Goal: Task Accomplishment & Management: Use online tool/utility

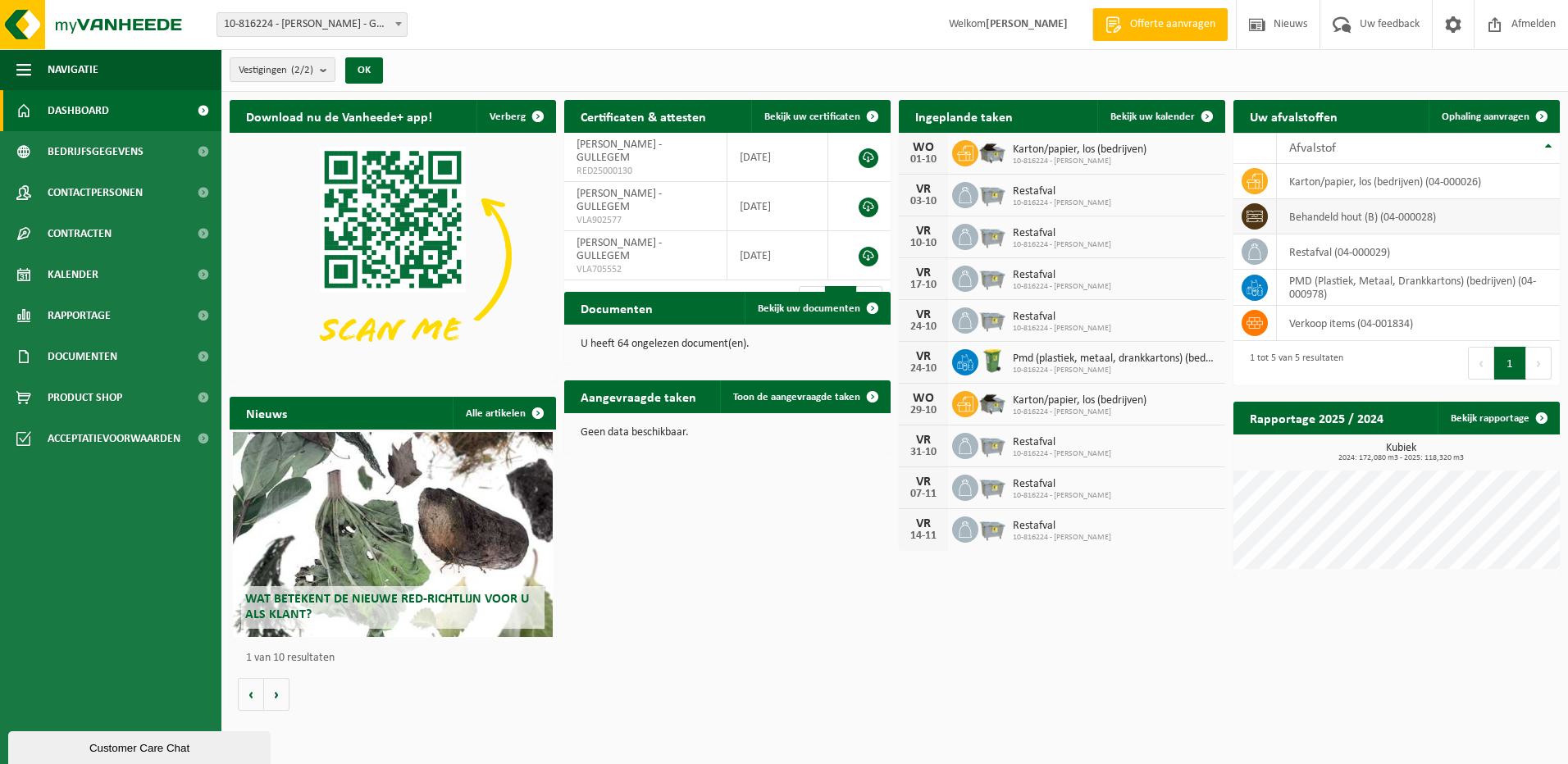
click at [1243, 211] on span at bounding box center [1254, 216] width 26 height 26
click at [1250, 214] on icon at bounding box center [1255, 217] width 17 height 17
click at [1543, 110] on span at bounding box center [1541, 116] width 33 height 32
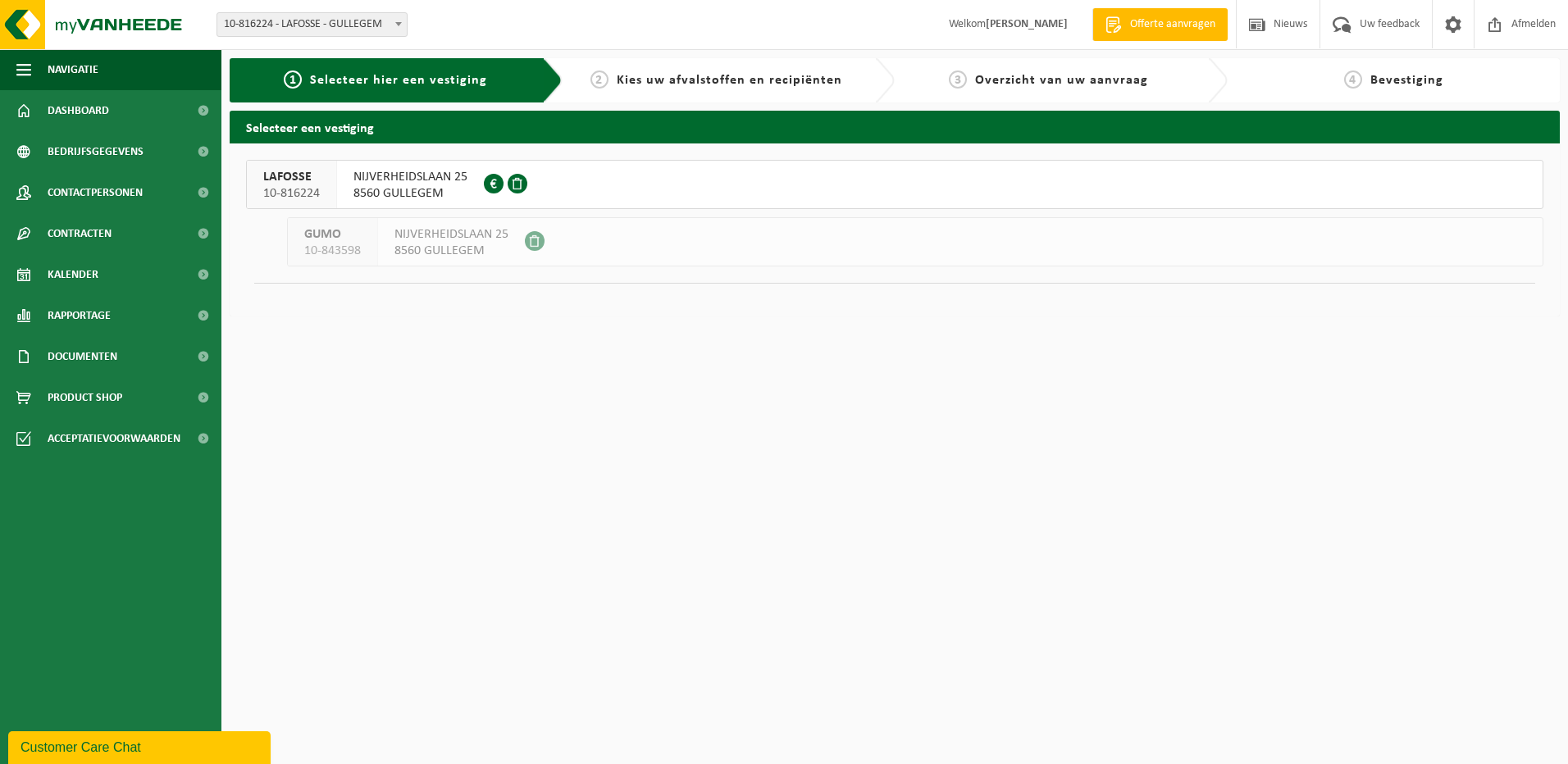
click at [379, 182] on span "NIJVERHEIDSLAAN 25" at bounding box center [410, 177] width 114 height 17
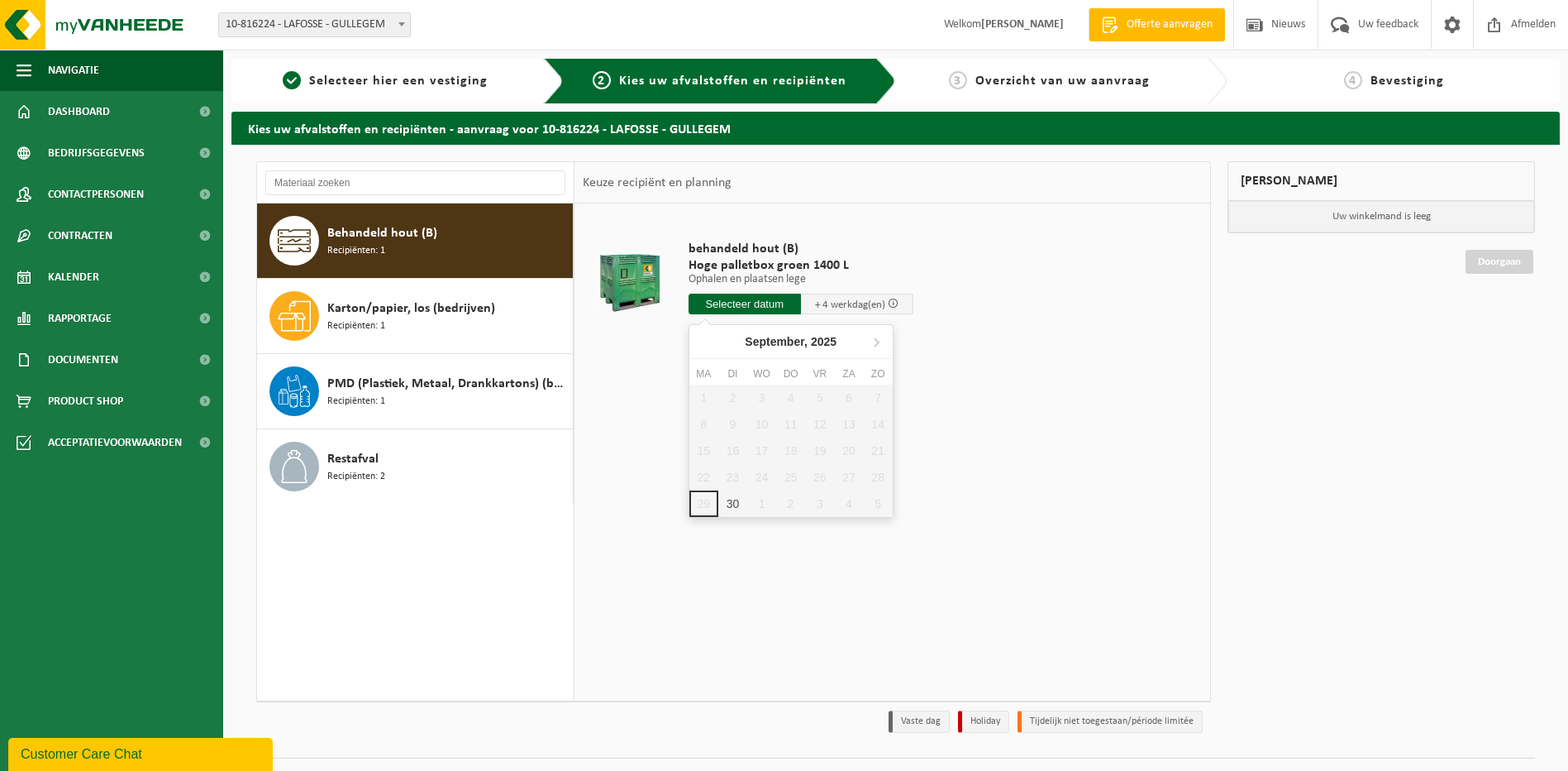
click at [734, 293] on input "text" at bounding box center [745, 304] width 113 height 21
click at [732, 508] on div "30" at bounding box center [733, 503] width 29 height 26
type input "Van 2025-09-30"
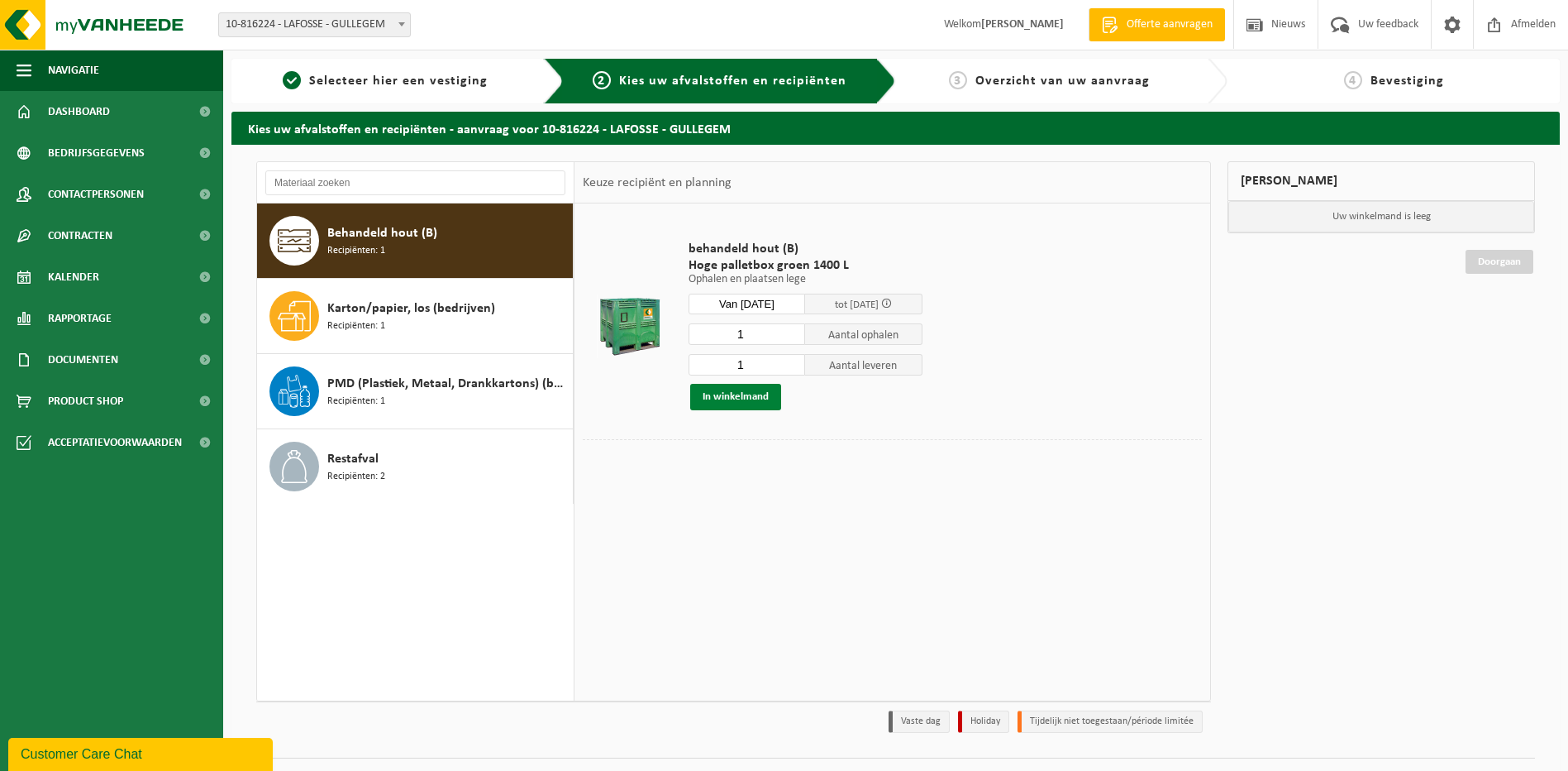
click at [739, 405] on button "In winkelmand" at bounding box center [735, 396] width 91 height 26
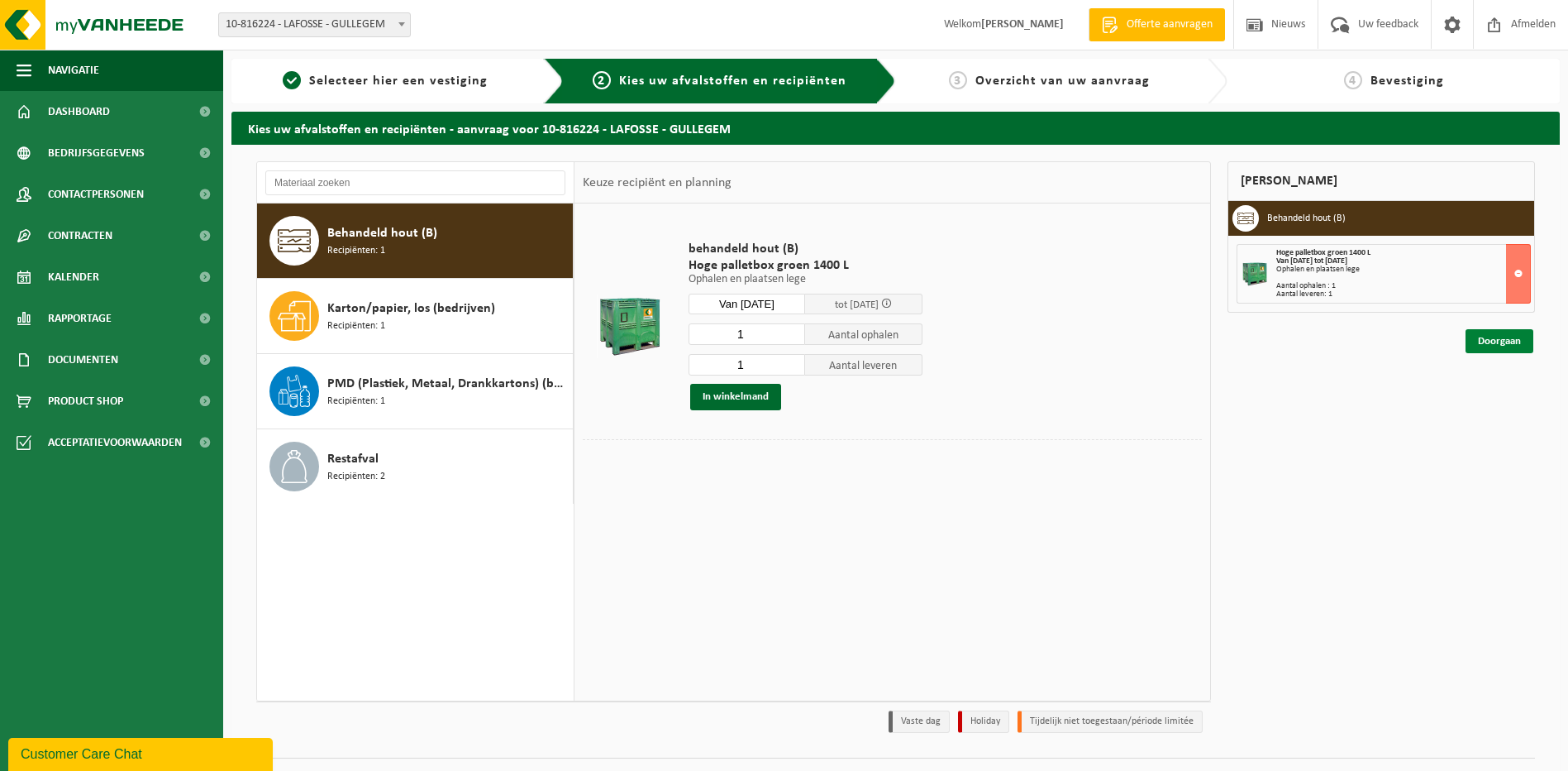
click at [1503, 347] on link "Doorgaan" at bounding box center [1499, 341] width 68 height 24
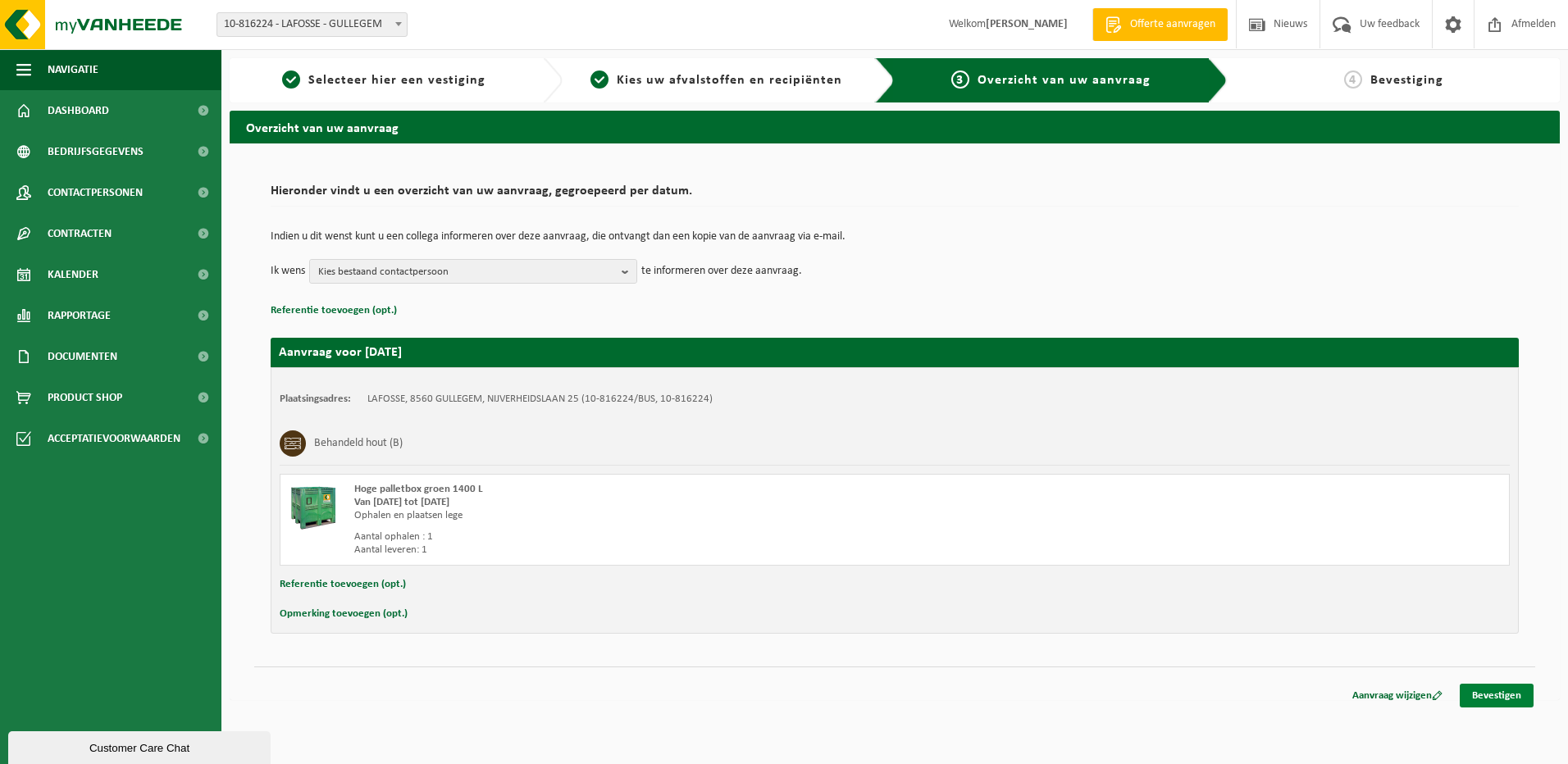
click at [1495, 696] on link "Bevestigen" at bounding box center [1496, 695] width 74 height 24
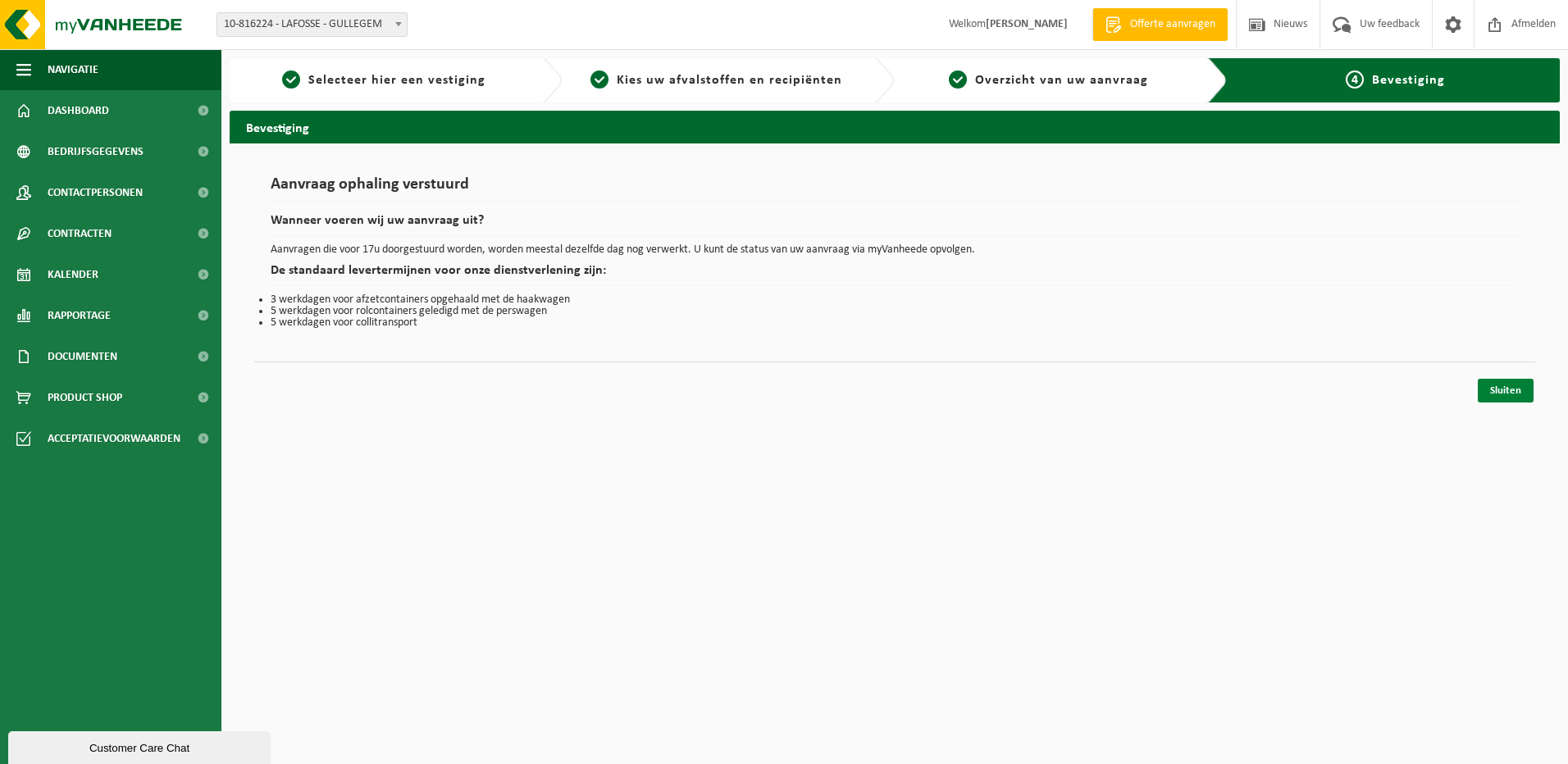
click at [1494, 387] on link "Sluiten" at bounding box center [1505, 391] width 56 height 24
